Goal: Task Accomplishment & Management: Use online tool/utility

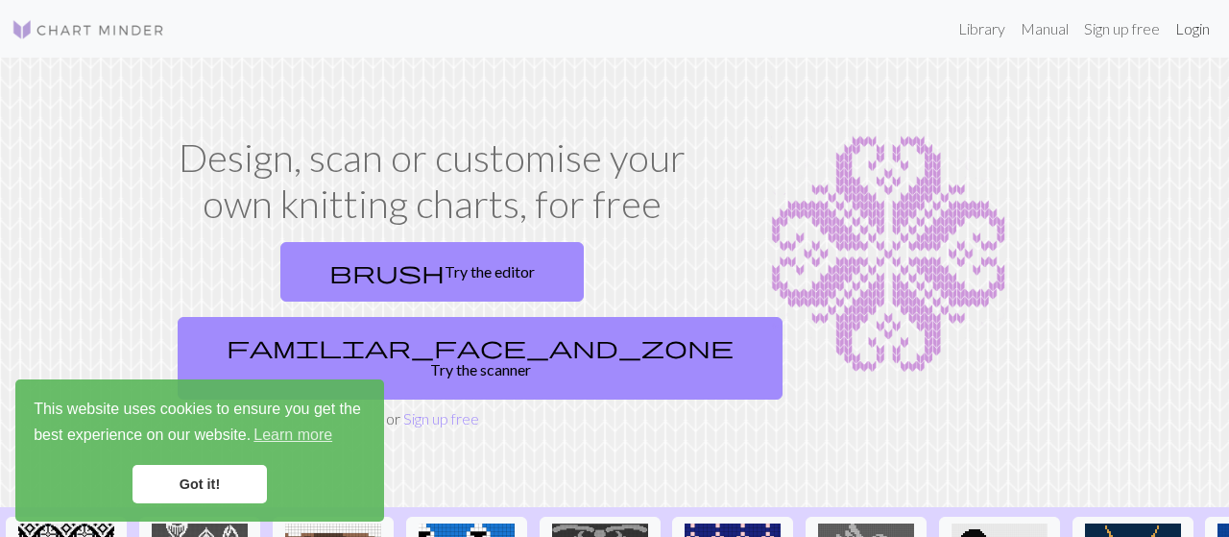
click at [1187, 29] on link "Login" at bounding box center [1192, 29] width 50 height 38
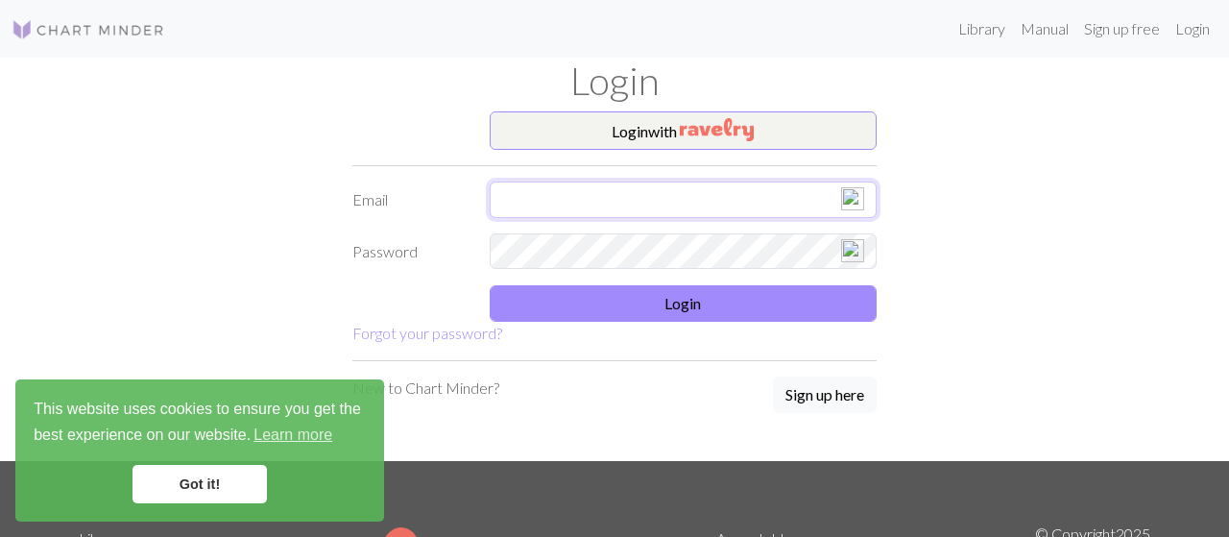
click at [696, 201] on input "text" at bounding box center [684, 199] width 388 height 36
type input "[EMAIL_ADDRESS][DOMAIN_NAME]"
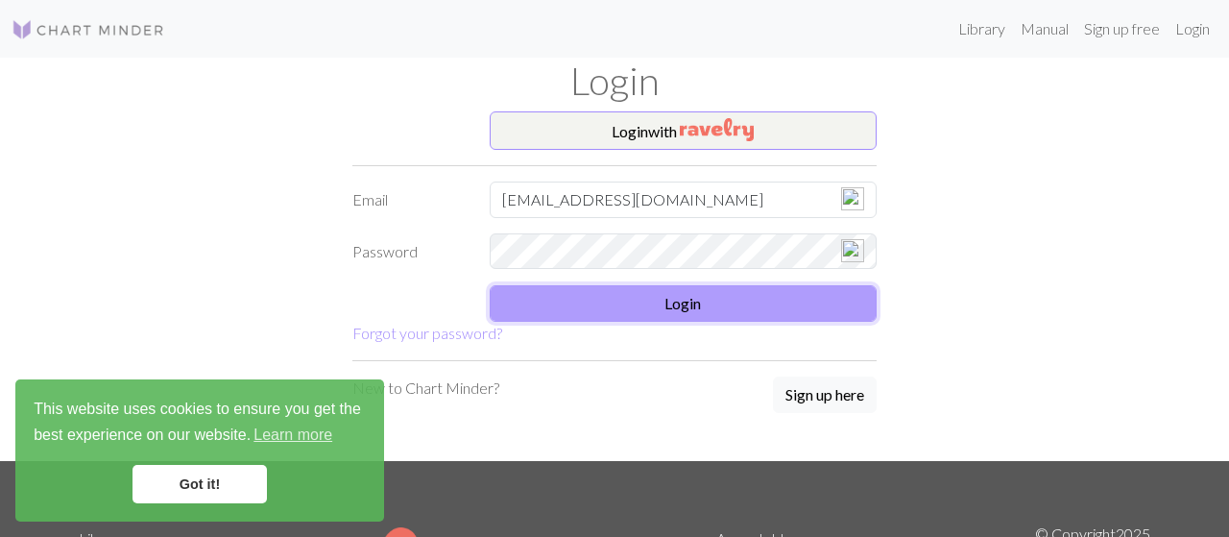
click at [689, 305] on button "Login" at bounding box center [684, 303] width 388 height 36
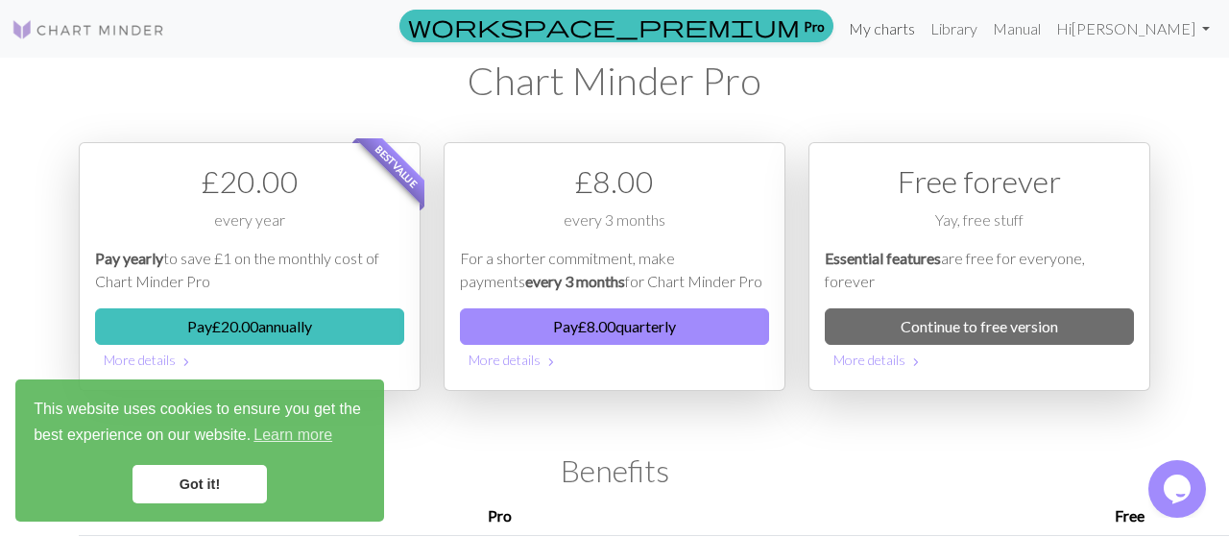
click at [883, 21] on link "My charts" at bounding box center [882, 29] width 82 height 38
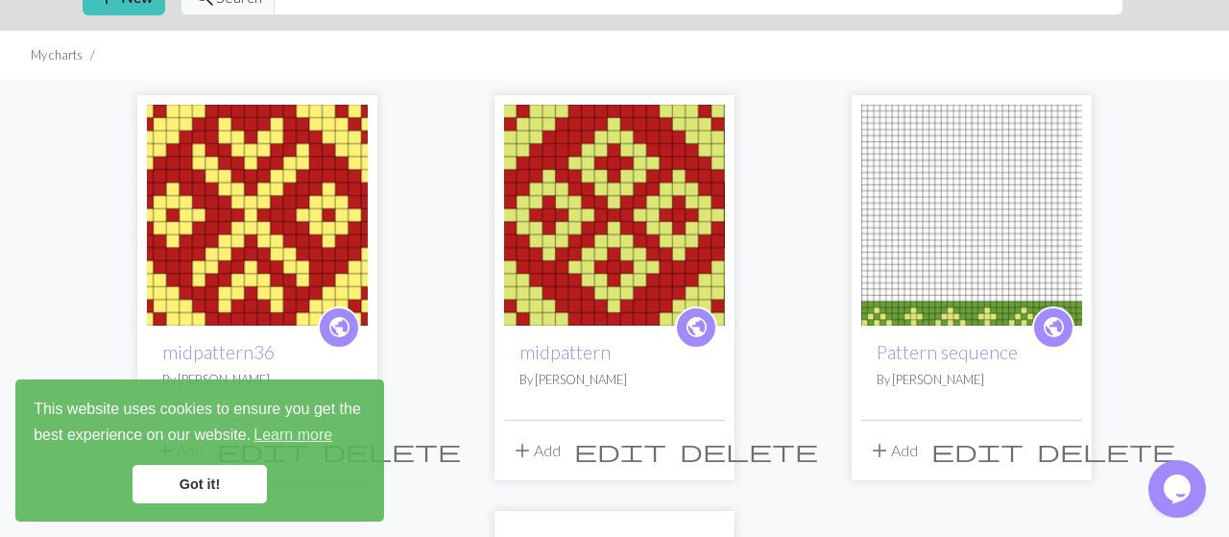
scroll to position [100, 0]
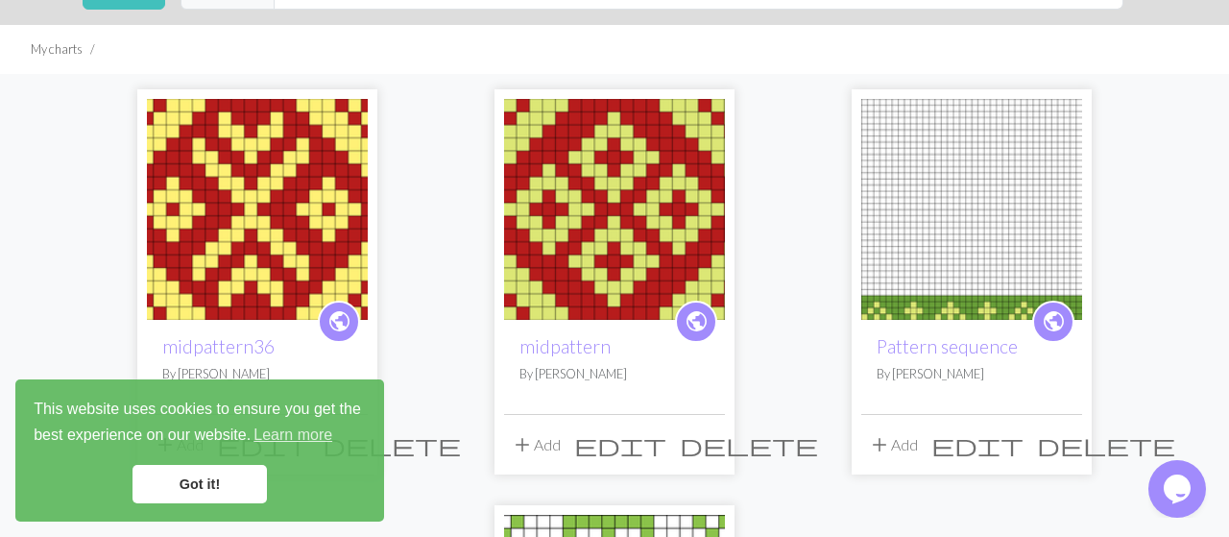
click at [634, 196] on img at bounding box center [614, 209] width 221 height 221
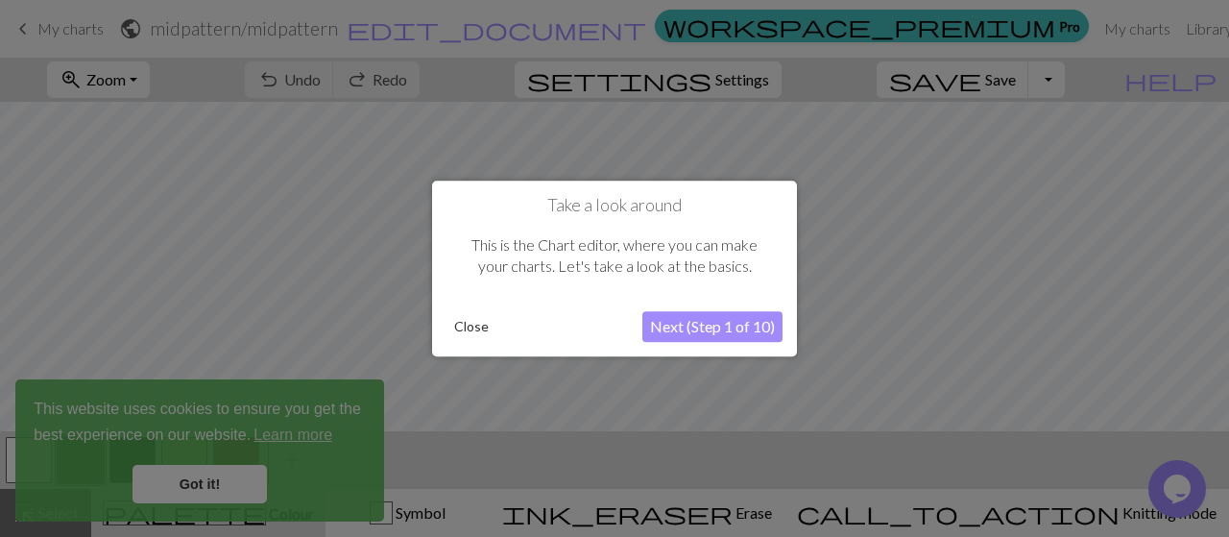
click at [479, 326] on button "Close" at bounding box center [471, 326] width 50 height 29
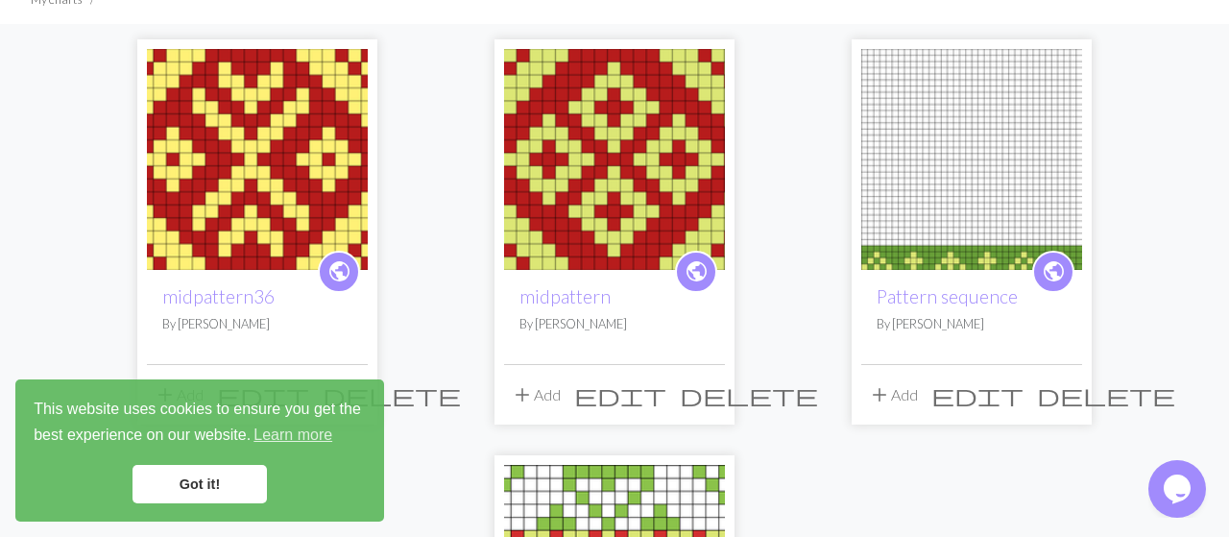
scroll to position [100, 0]
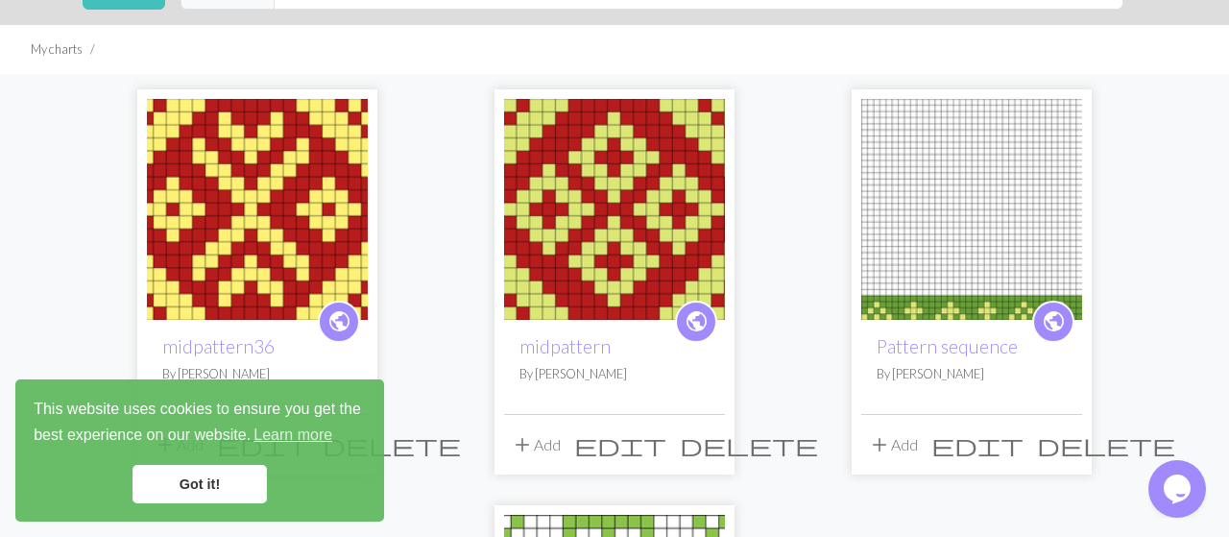
click at [1020, 254] on img at bounding box center [971, 209] width 221 height 221
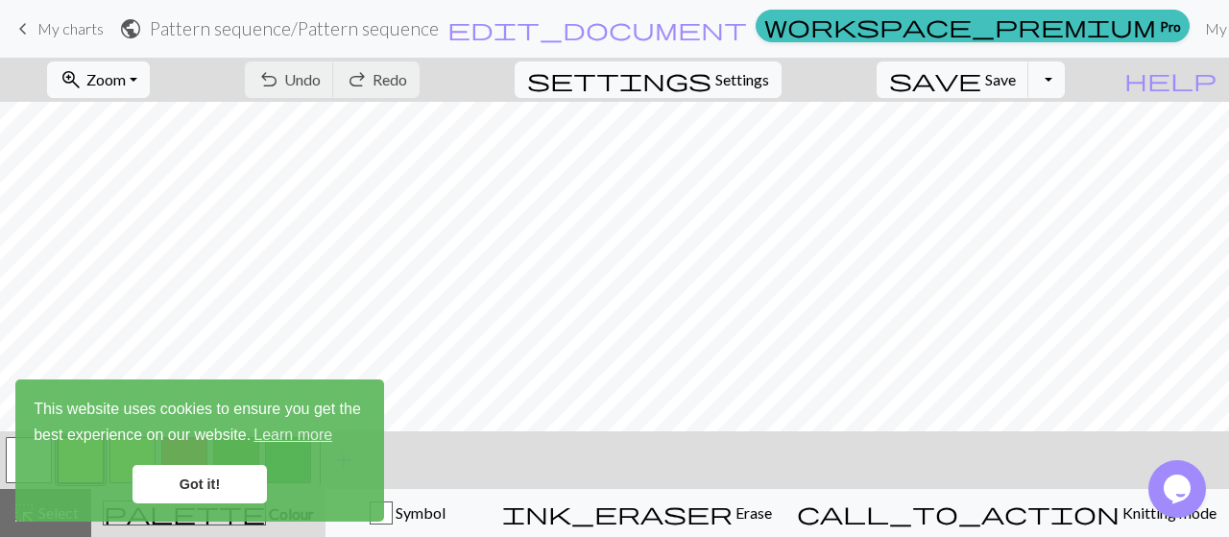
click at [26, 34] on span "keyboard_arrow_left" at bounding box center [23, 28] width 23 height 27
